Goal: Information Seeking & Learning: Learn about a topic

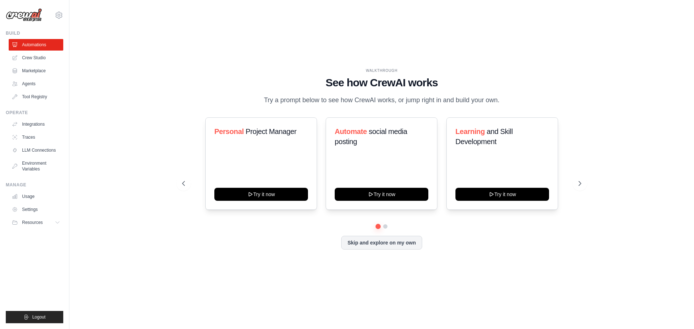
drag, startPoint x: 547, startPoint y: 252, endPoint x: 539, endPoint y: 252, distance: 8.3
click at [546, 252] on div "WALKTHROUGH See how [PERSON_NAME] works Try a prompt below to see how [PERSON_N…" at bounding box center [381, 164] width 416 height 193
click at [33, 61] on link "Crew Studio" at bounding box center [36, 58] width 55 height 12
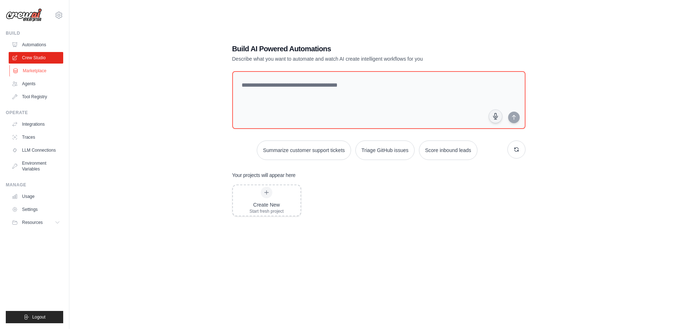
click at [27, 70] on link "Marketplace" at bounding box center [36, 71] width 55 height 12
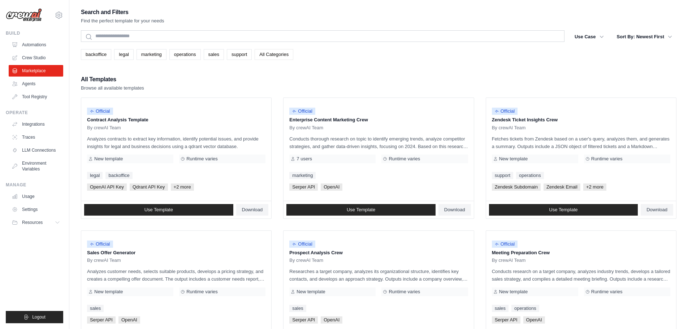
click at [265, 52] on link "All Categories" at bounding box center [274, 54] width 39 height 11
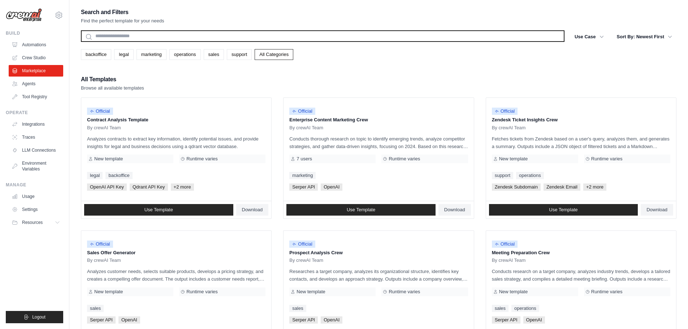
click at [278, 40] on input "text" at bounding box center [323, 36] width 484 height 12
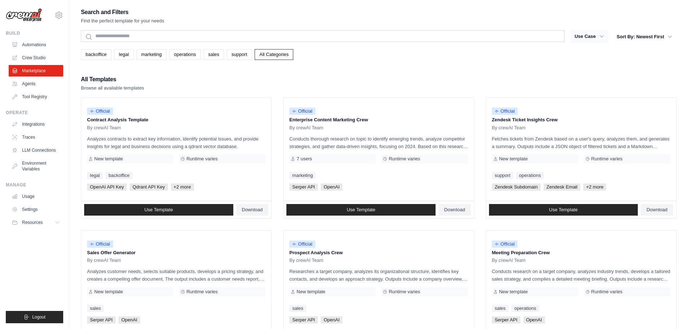
click at [599, 38] on icon "button" at bounding box center [601, 36] width 7 height 7
click at [597, 37] on button "Use Case" at bounding box center [590, 36] width 38 height 13
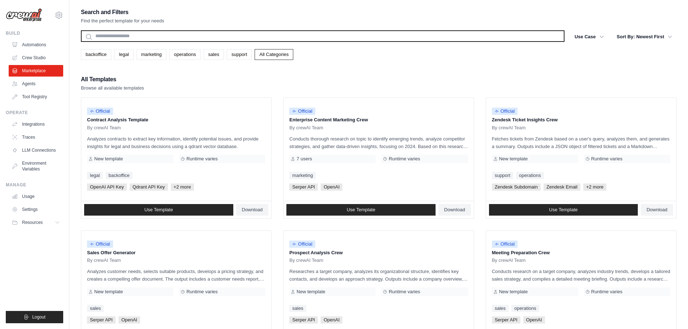
drag, startPoint x: 311, startPoint y: 36, endPoint x: 316, endPoint y: 26, distance: 10.5
click at [311, 36] on input "text" at bounding box center [323, 36] width 484 height 12
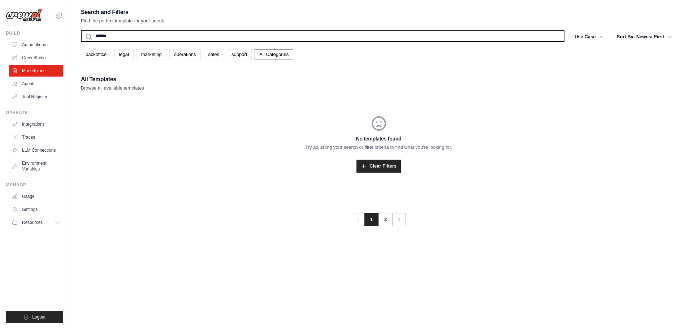
type input "******"
click at [81, 42] on button "Search" at bounding box center [81, 42] width 0 height 0
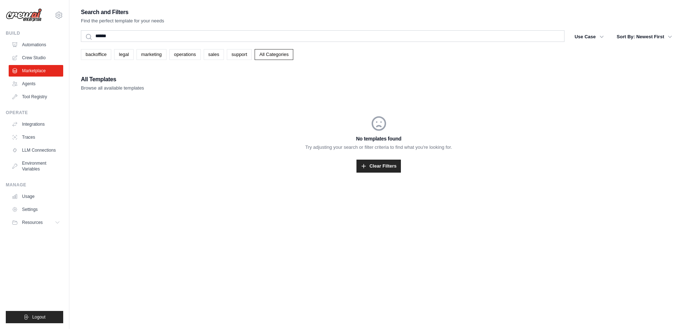
click at [295, 272] on div "Search and Filters Find the perfect template for your needs ****** Search Use C…" at bounding box center [379, 171] width 596 height 329
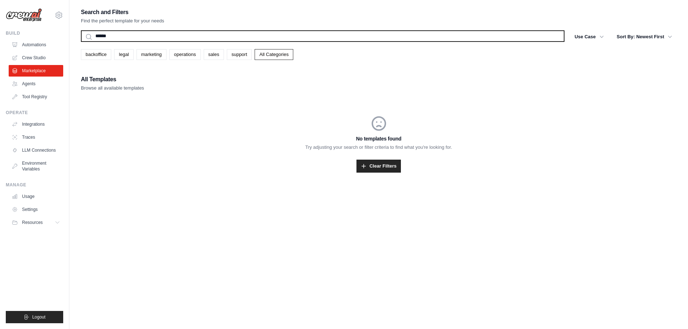
drag, startPoint x: 120, startPoint y: 40, endPoint x: 53, endPoint y: 32, distance: 68.0
click at [53, 32] on div "micokn.praca@gmail.com Settings Build Automations Crew Studio Resources" at bounding box center [344, 172] width 688 height 344
type input "**********"
click at [81, 42] on button "Search" at bounding box center [81, 42] width 0 height 0
drag, startPoint x: 109, startPoint y: 36, endPoint x: 62, endPoint y: 39, distance: 47.4
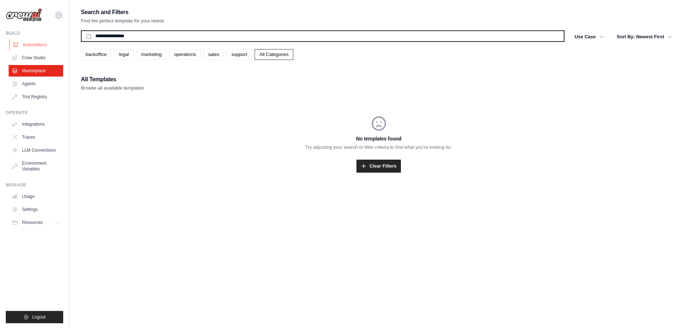
click at [54, 37] on div "micokn.praca@gmail.com Settings Build Automations Crew Studio Resources" at bounding box center [344, 172] width 688 height 344
type input "********"
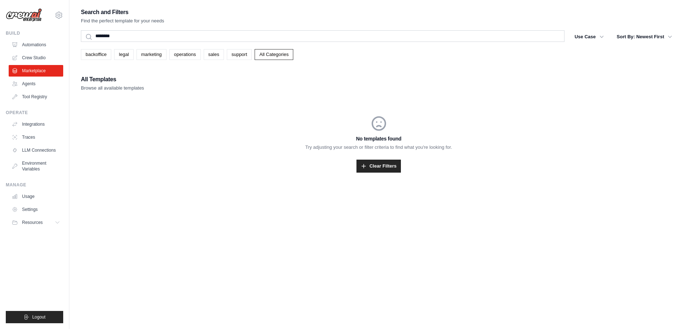
drag, startPoint x: 205, startPoint y: 24, endPoint x: 71, endPoint y: 26, distance: 133.4
click at [108, 26] on div "Search and Filters Find the perfect template for your needs ******** Search Use…" at bounding box center [379, 98] width 596 height 183
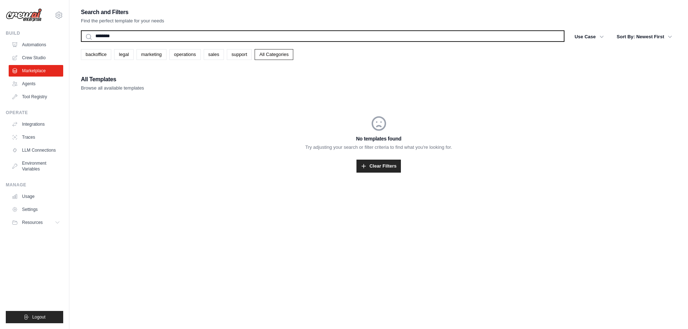
drag, startPoint x: 128, startPoint y: 37, endPoint x: 56, endPoint y: 26, distance: 72.5
click at [69, 29] on div "micokn.praca@gmail.com Settings Build Automations Crew Studio Resources" at bounding box center [344, 172] width 688 height 344
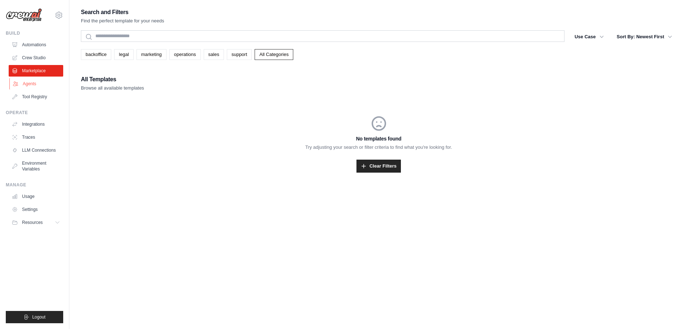
click at [34, 85] on link "Agents" at bounding box center [36, 84] width 55 height 12
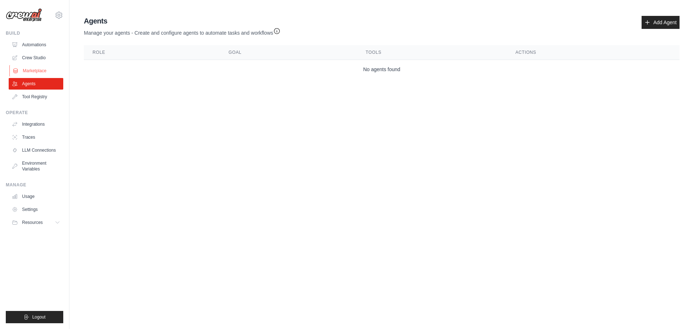
click at [38, 74] on link "Marketplace" at bounding box center [36, 71] width 55 height 12
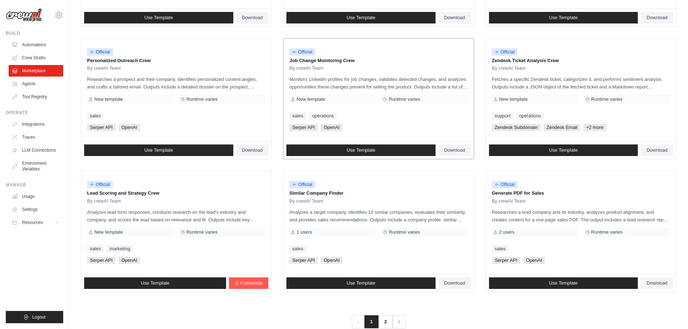
scroll to position [340, 0]
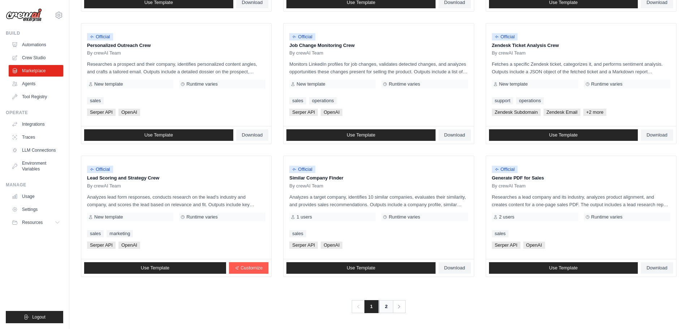
click at [388, 309] on link "2" at bounding box center [386, 306] width 14 height 13
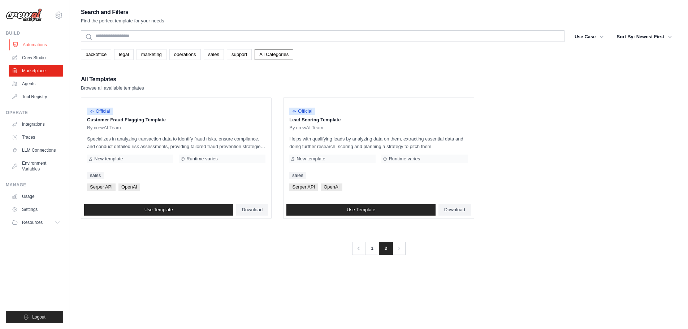
click at [47, 45] on link "Automations" at bounding box center [36, 45] width 55 height 12
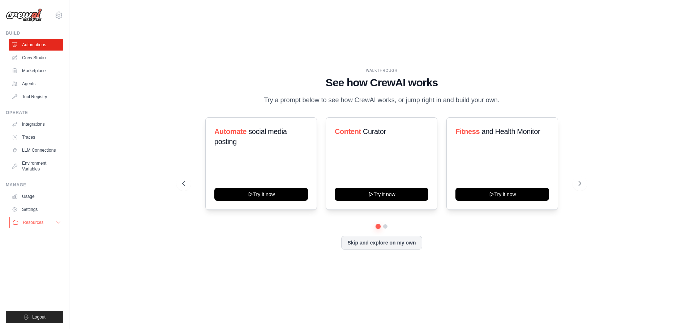
click at [49, 222] on button "Resources" at bounding box center [36, 223] width 55 height 12
click at [51, 263] on link "Blog" at bounding box center [39, 258] width 50 height 10
